Goal: Check status: Check status

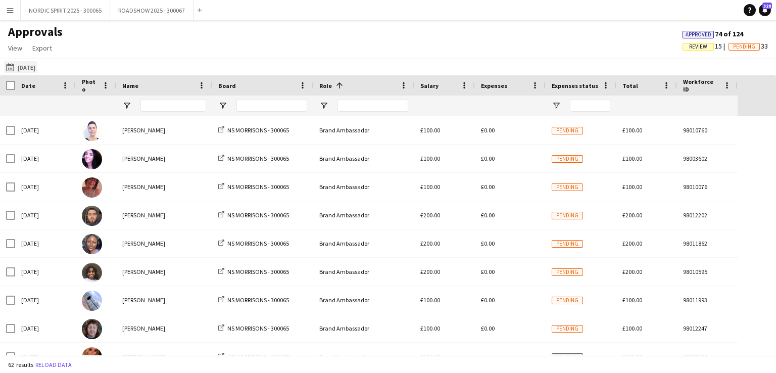
click at [30, 69] on button "[DATE] [DATE]" at bounding box center [20, 67] width 33 height 12
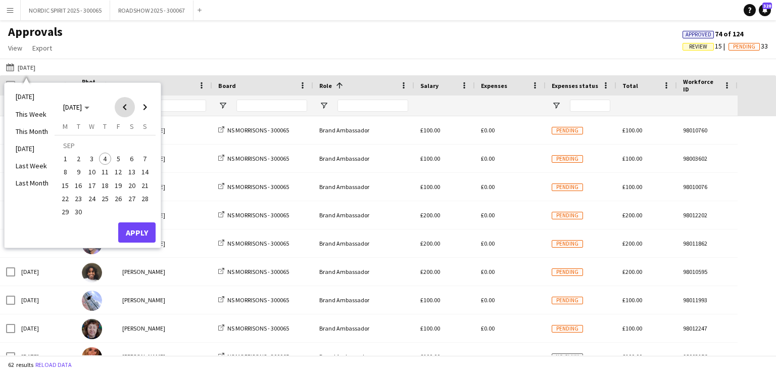
click at [123, 107] on span "Previous month" at bounding box center [125, 107] width 20 height 20
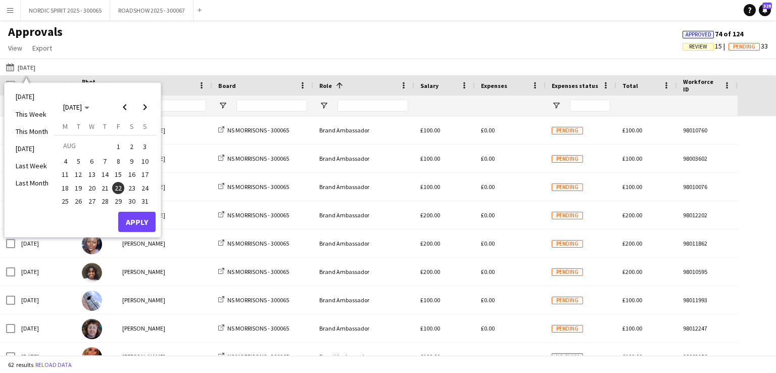
click at [118, 143] on span "1" at bounding box center [118, 146] width 12 height 14
click at [131, 223] on button "Apply" at bounding box center [136, 222] width 37 height 20
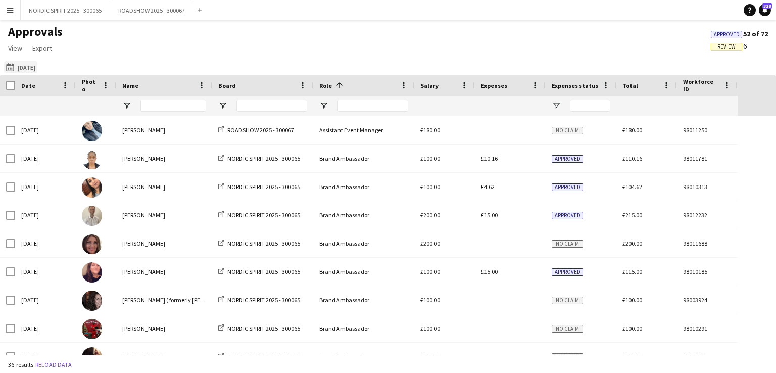
click at [37, 67] on button "[DATE] [DATE]" at bounding box center [20, 67] width 33 height 12
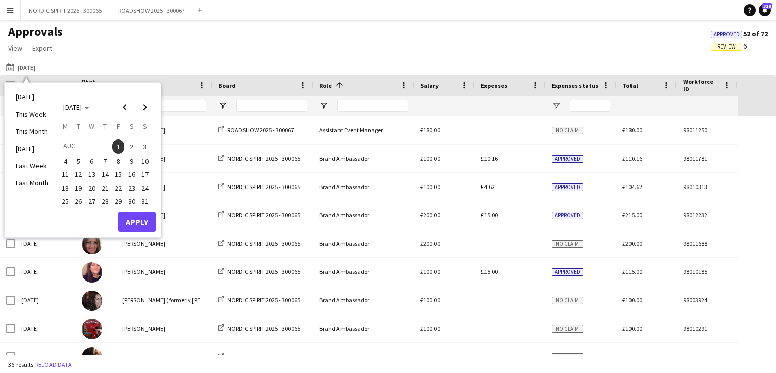
click at [131, 144] on span "2" at bounding box center [132, 146] width 12 height 14
click at [135, 218] on button "Apply" at bounding box center [136, 222] width 37 height 20
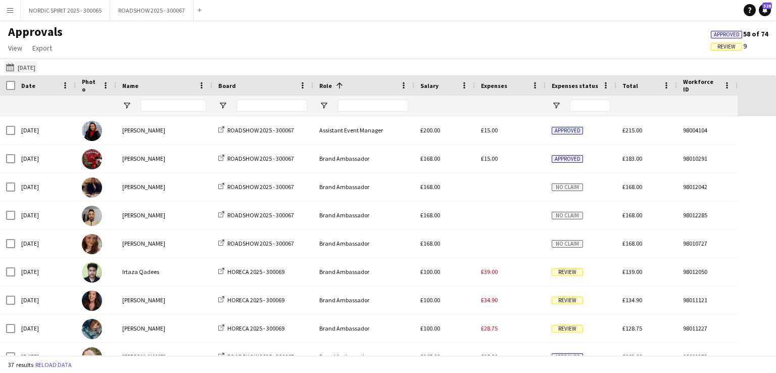
click at [37, 67] on button "[DATE] [DATE]" at bounding box center [20, 67] width 33 height 12
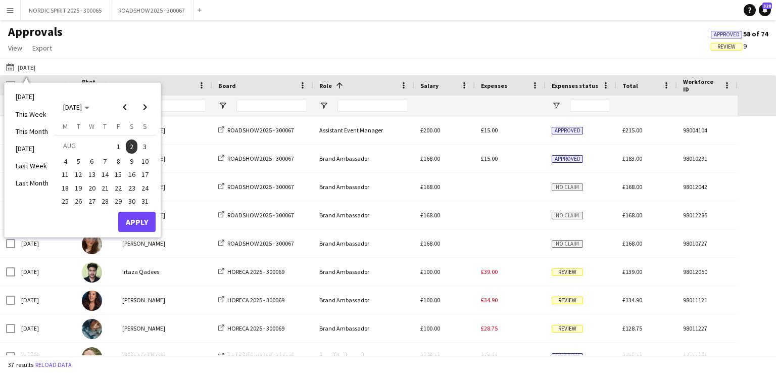
click at [141, 144] on span "3" at bounding box center [145, 146] width 12 height 14
click at [129, 220] on button "Apply" at bounding box center [136, 222] width 37 height 20
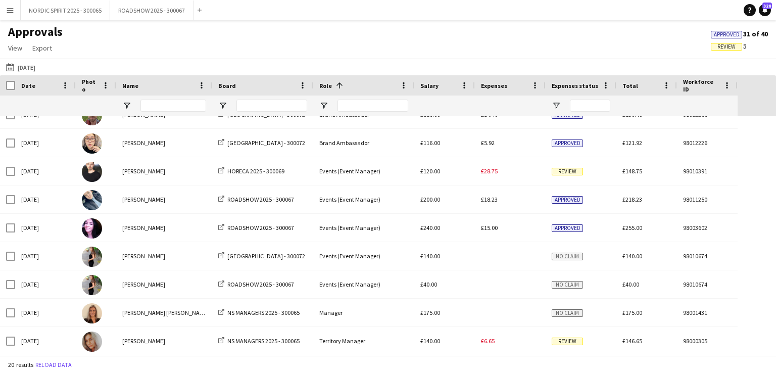
click at [12, 11] on app-icon "Menu" at bounding box center [10, 10] width 8 height 8
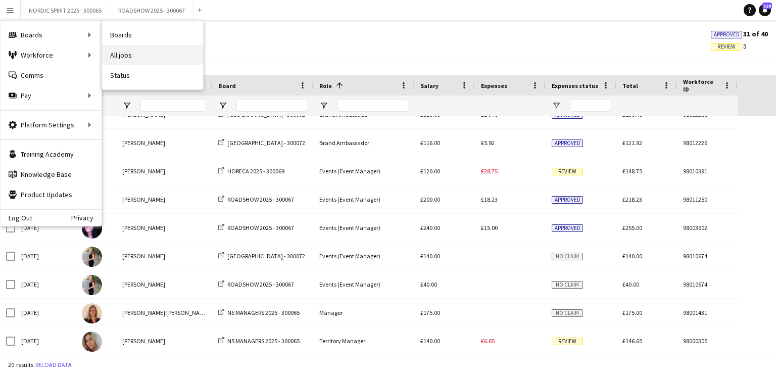
click at [141, 59] on link "All jobs" at bounding box center [152, 55] width 101 height 20
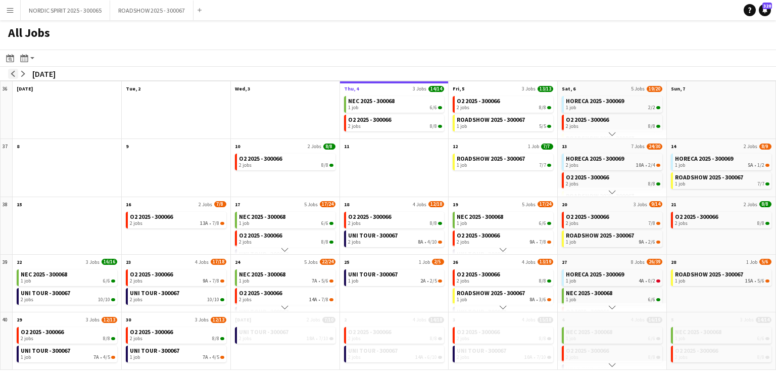
click at [14, 76] on app-icon "arrow-left" at bounding box center [13, 74] width 6 height 6
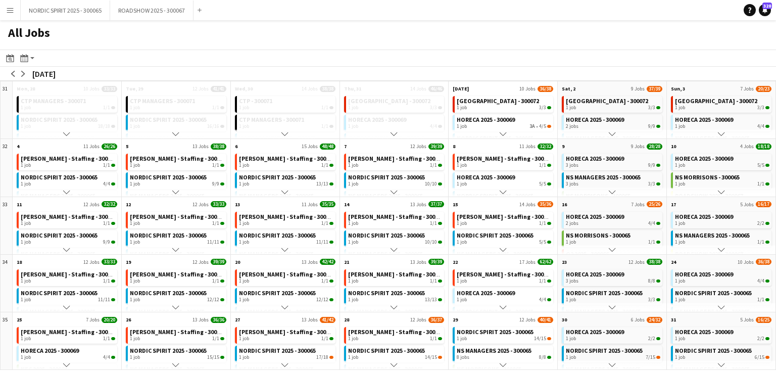
click at [8, 13] on app-icon "Menu" at bounding box center [10, 10] width 8 height 8
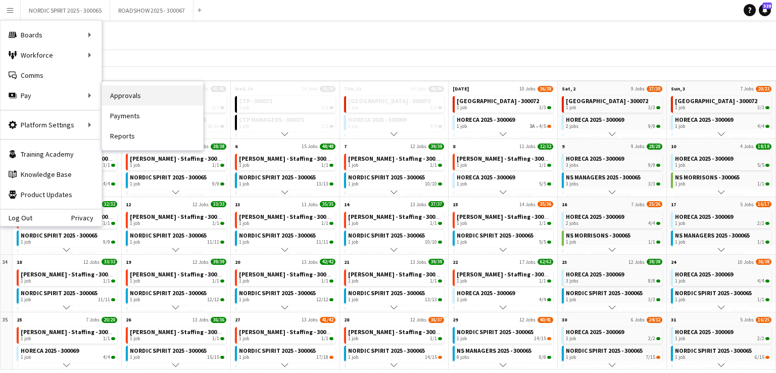
click at [129, 96] on link "Approvals" at bounding box center [152, 95] width 101 height 20
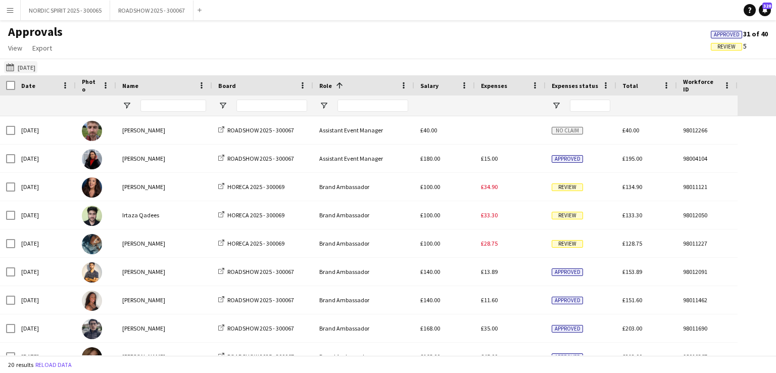
click at [35, 71] on button "[DATE] [DATE]" at bounding box center [20, 67] width 33 height 12
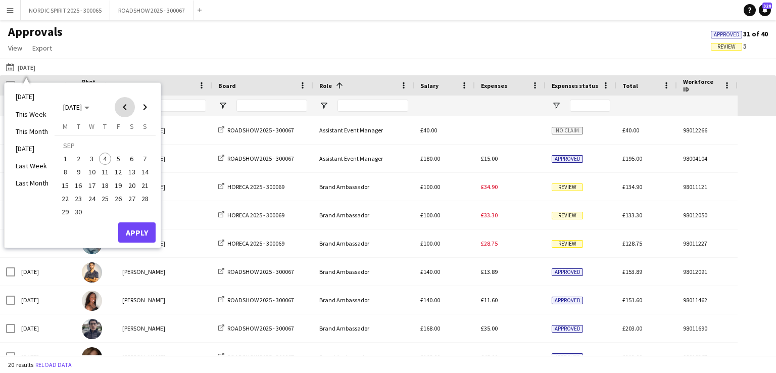
click at [127, 106] on span "Previous month" at bounding box center [125, 107] width 20 height 20
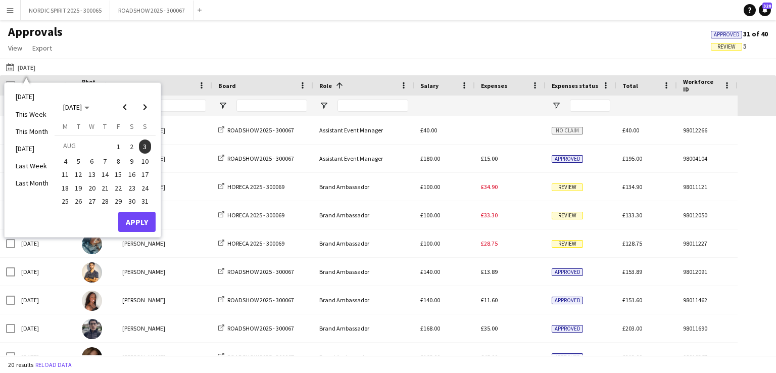
click at [117, 144] on span "1" at bounding box center [118, 146] width 12 height 14
click at [137, 221] on button "Apply" at bounding box center [136, 222] width 37 height 20
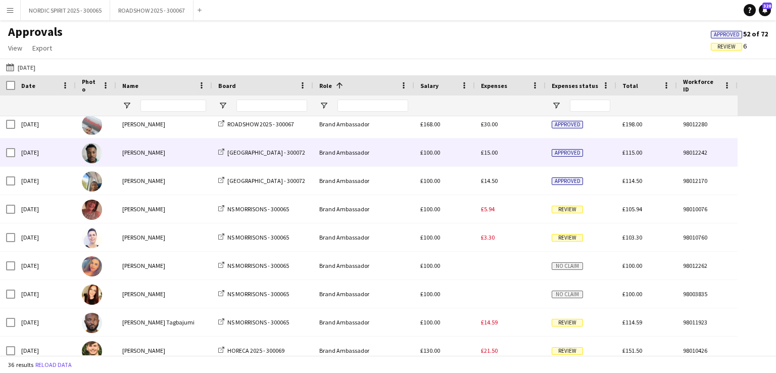
click at [493, 154] on span "£15.00" at bounding box center [489, 153] width 17 height 8
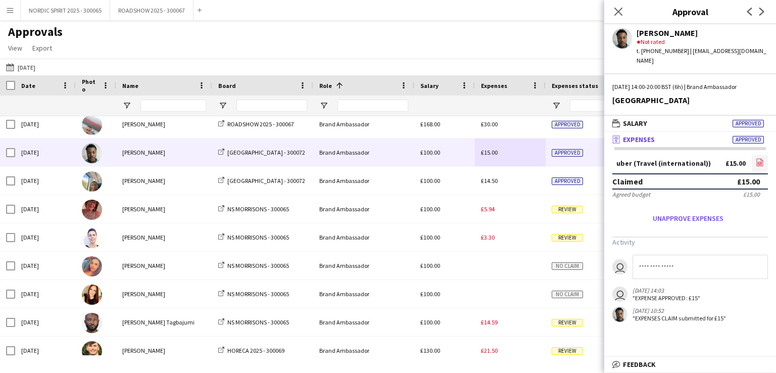
click at [759, 158] on icon "file-image" at bounding box center [760, 162] width 8 height 8
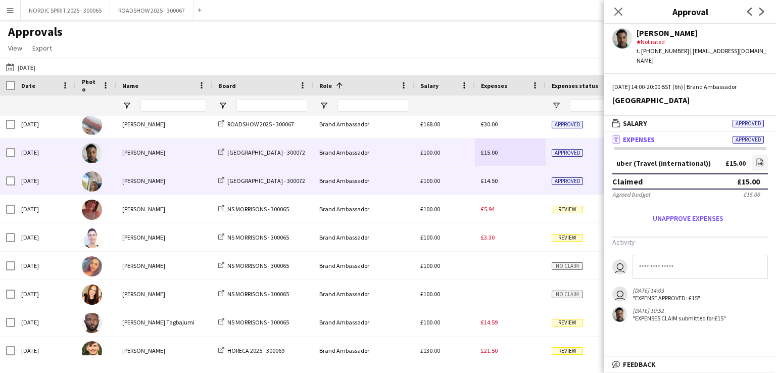
click at [490, 183] on span "£14.50" at bounding box center [489, 181] width 17 height 8
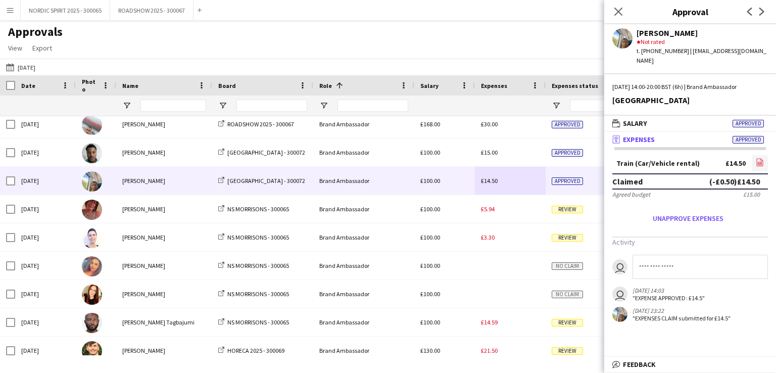
click at [762, 158] on icon "file-image" at bounding box center [760, 162] width 8 height 8
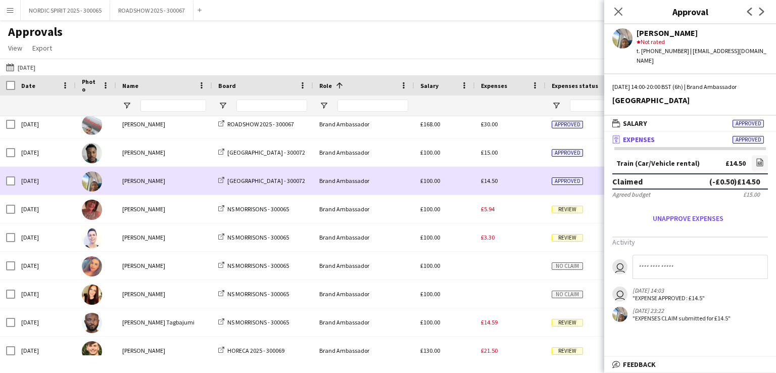
click at [505, 186] on div "£14.50" at bounding box center [510, 181] width 71 height 28
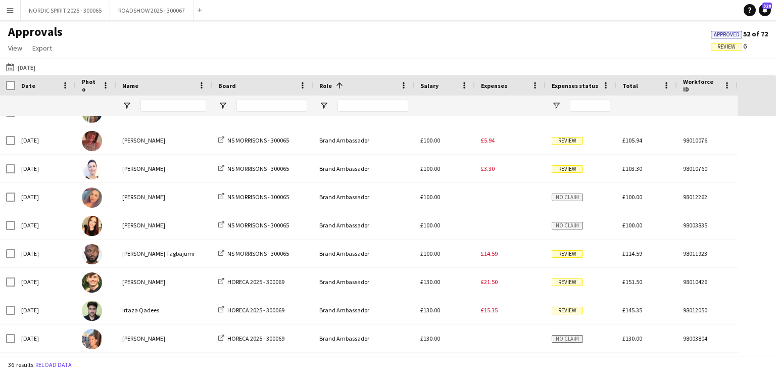
scroll to position [574, 0]
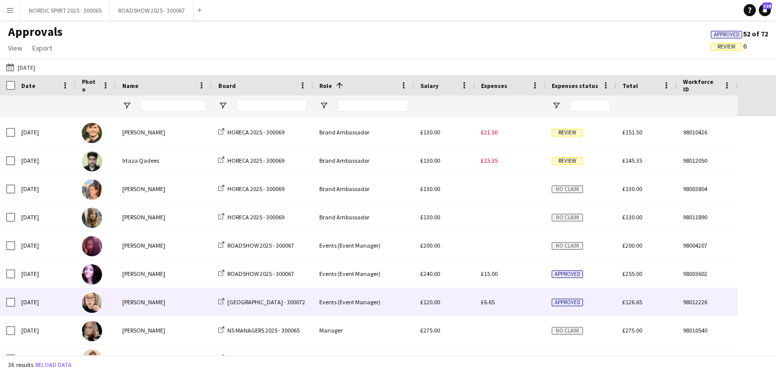
click at [489, 302] on span "£6.65" at bounding box center [488, 302] width 14 height 8
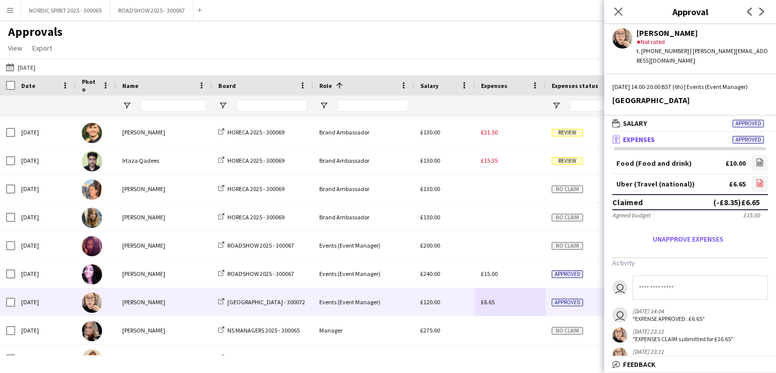
click at [757, 179] on icon at bounding box center [760, 183] width 7 height 8
click at [33, 66] on button "[DATE] [DATE]" at bounding box center [20, 67] width 33 height 12
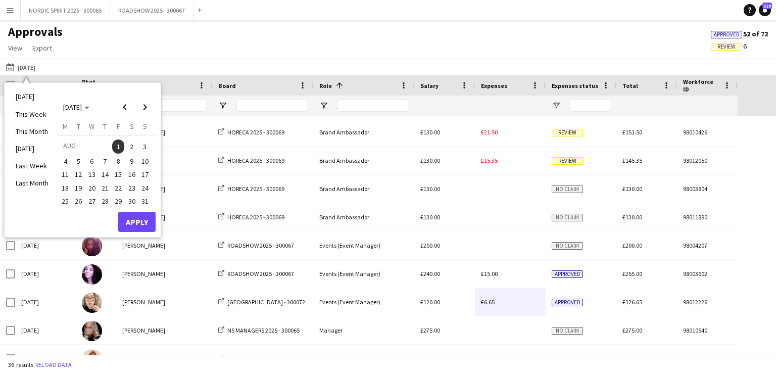
click at [129, 145] on span "2" at bounding box center [132, 146] width 12 height 14
click at [139, 218] on button "Apply" at bounding box center [136, 222] width 37 height 20
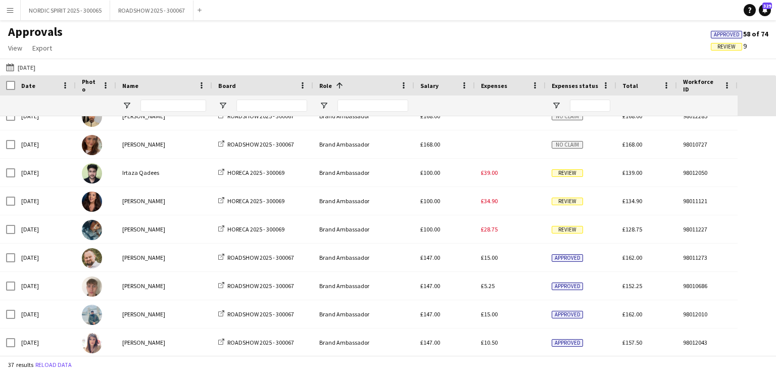
scroll to position [116, 0]
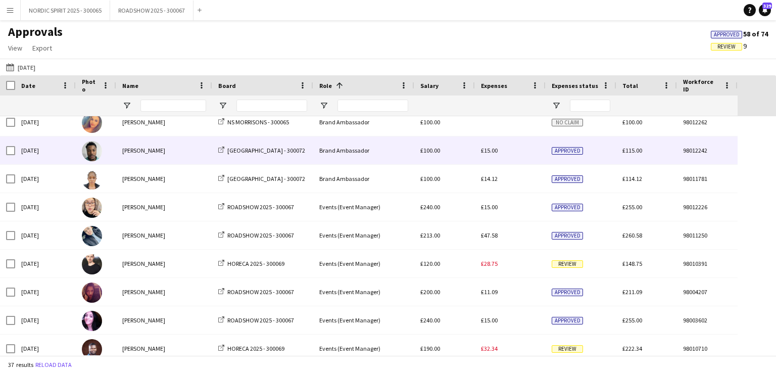
click at [495, 151] on span "£15.00" at bounding box center [489, 150] width 17 height 8
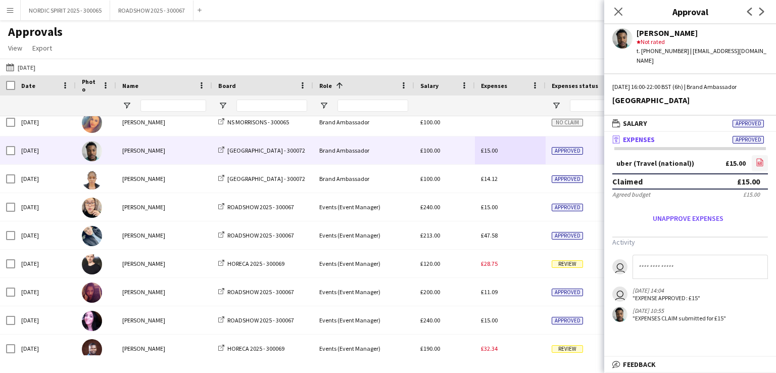
click at [758, 162] on icon at bounding box center [760, 163] width 4 height 3
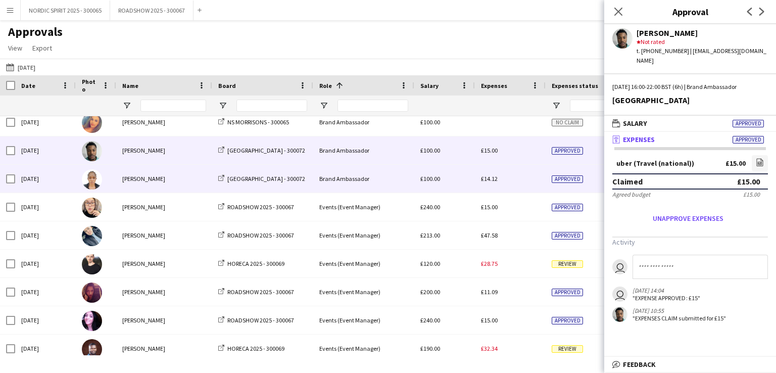
click at [494, 178] on span "£14.12" at bounding box center [489, 179] width 17 height 8
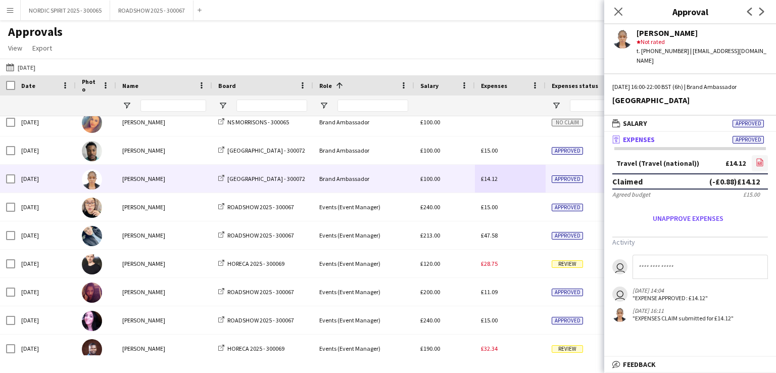
click at [760, 158] on icon "file-image" at bounding box center [760, 162] width 8 height 8
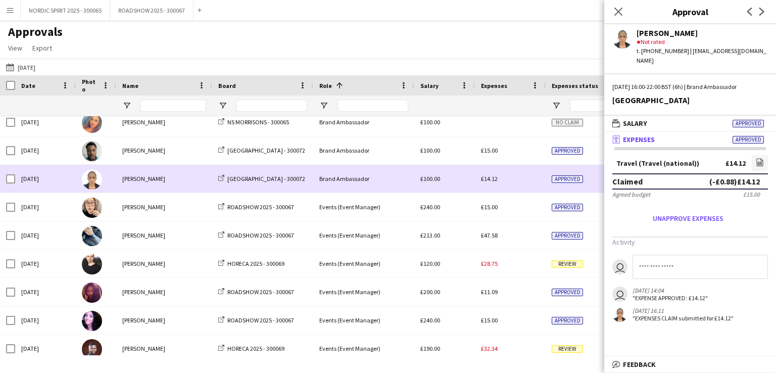
click at [511, 180] on div "£14.12" at bounding box center [510, 179] width 71 height 28
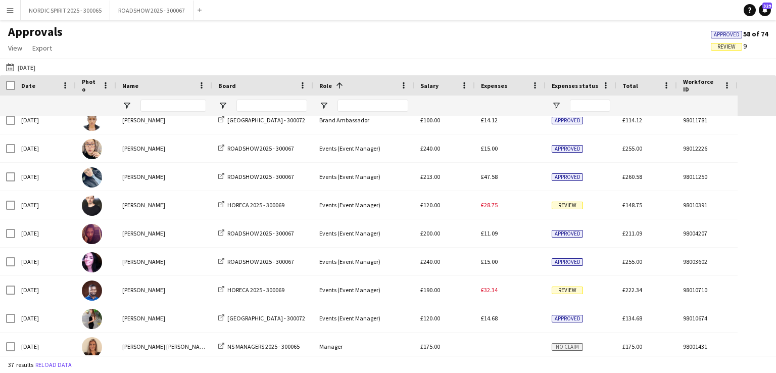
scroll to position [808, 0]
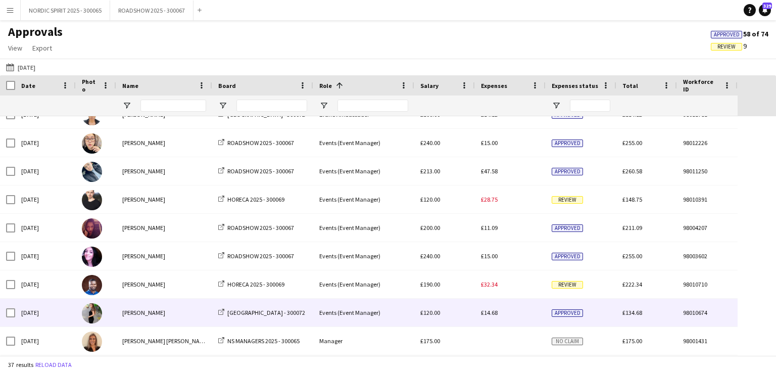
click at [492, 313] on span "£14.68" at bounding box center [489, 313] width 17 height 8
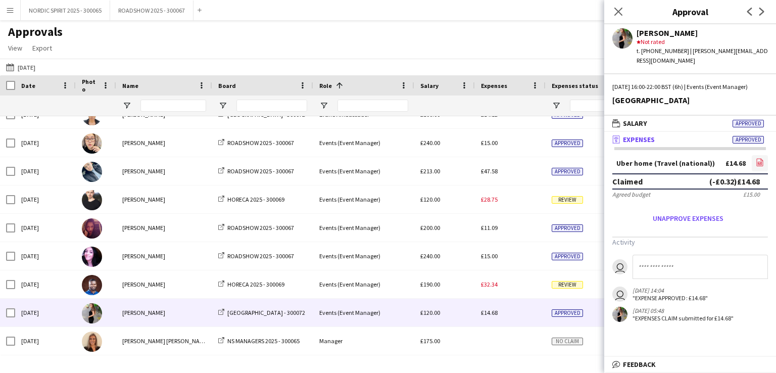
click at [758, 161] on icon "file-image" at bounding box center [760, 162] width 8 height 8
click at [28, 69] on button "[DATE] [DATE]" at bounding box center [20, 67] width 33 height 12
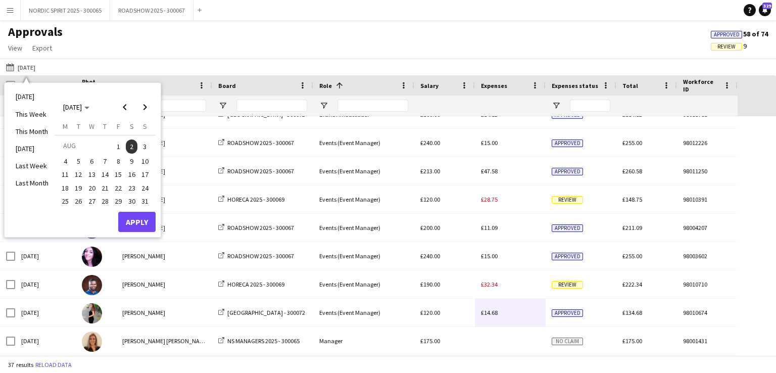
drag, startPoint x: 145, startPoint y: 146, endPoint x: 143, endPoint y: 153, distance: 6.9
click at [146, 146] on span "3" at bounding box center [145, 146] width 12 height 14
click at [135, 217] on button "Apply" at bounding box center [136, 222] width 37 height 20
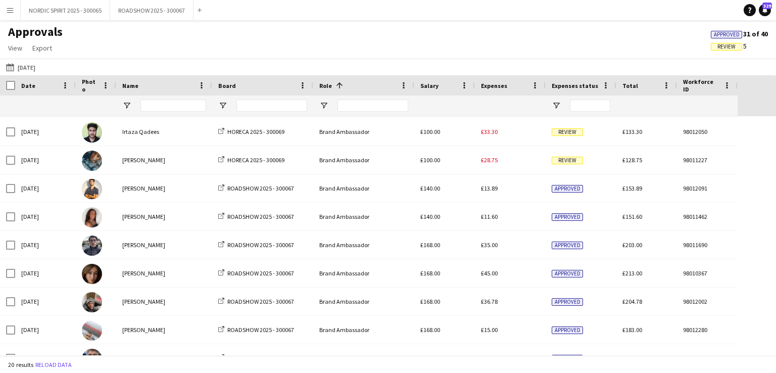
scroll to position [98, 0]
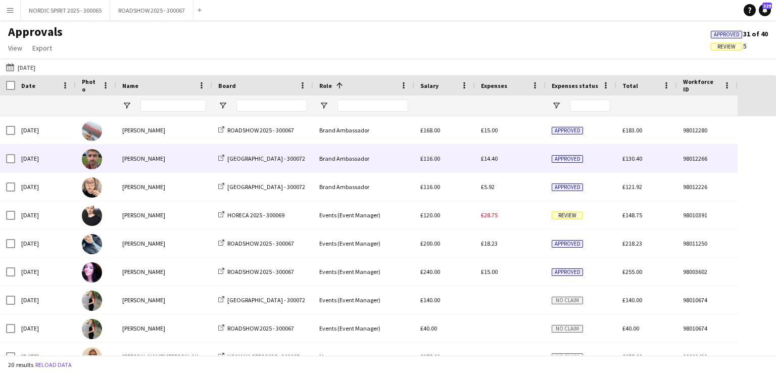
click at [494, 161] on span "£14.40" at bounding box center [489, 159] width 17 height 8
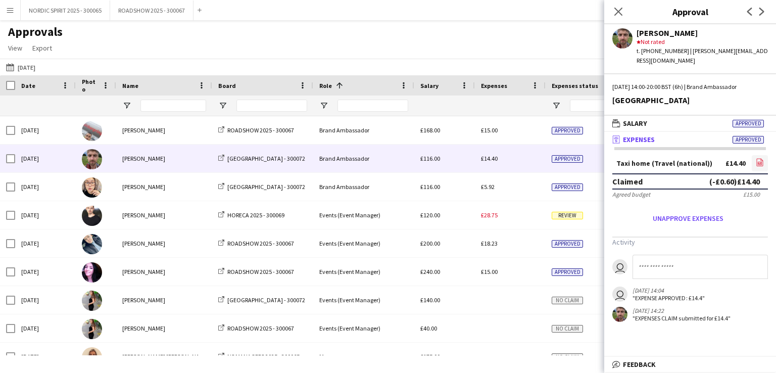
click at [758, 162] on icon at bounding box center [760, 163] width 4 height 3
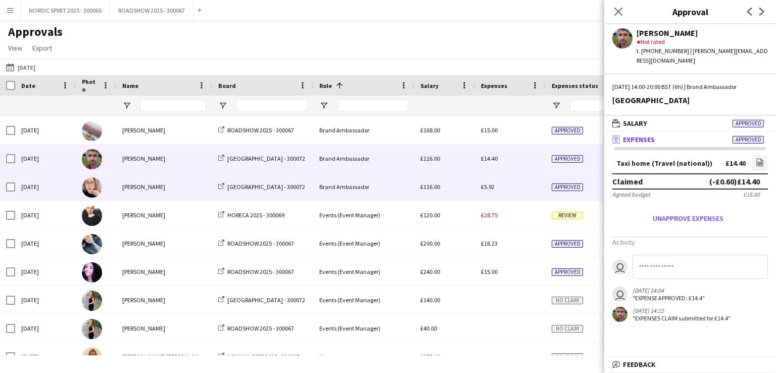
click at [487, 188] on span "£5.92" at bounding box center [488, 187] width 14 height 8
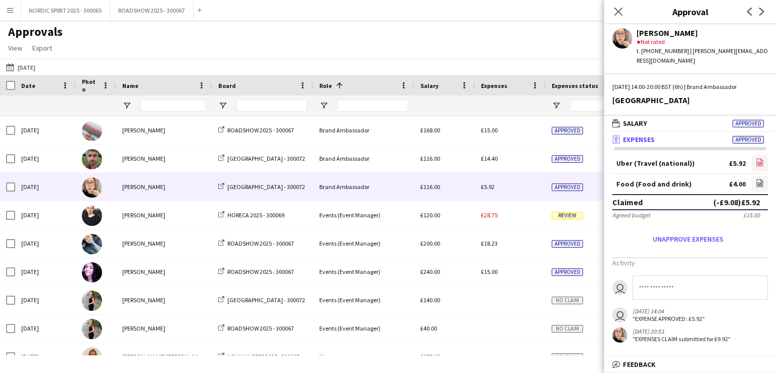
click at [759, 158] on icon "file-image" at bounding box center [760, 162] width 8 height 8
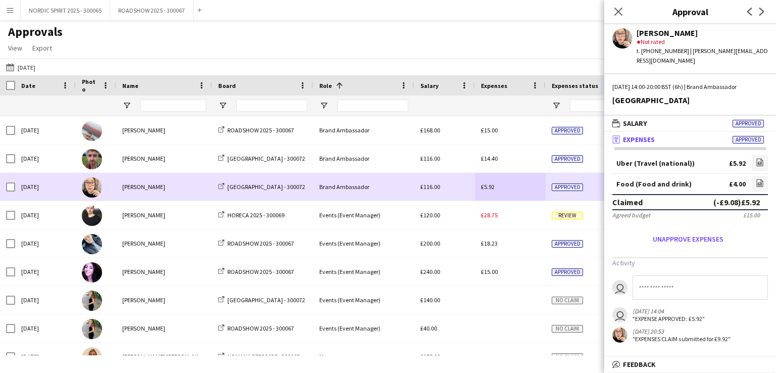
click at [515, 177] on div "£5.92" at bounding box center [510, 187] width 71 height 28
